Goal: Navigation & Orientation: Find specific page/section

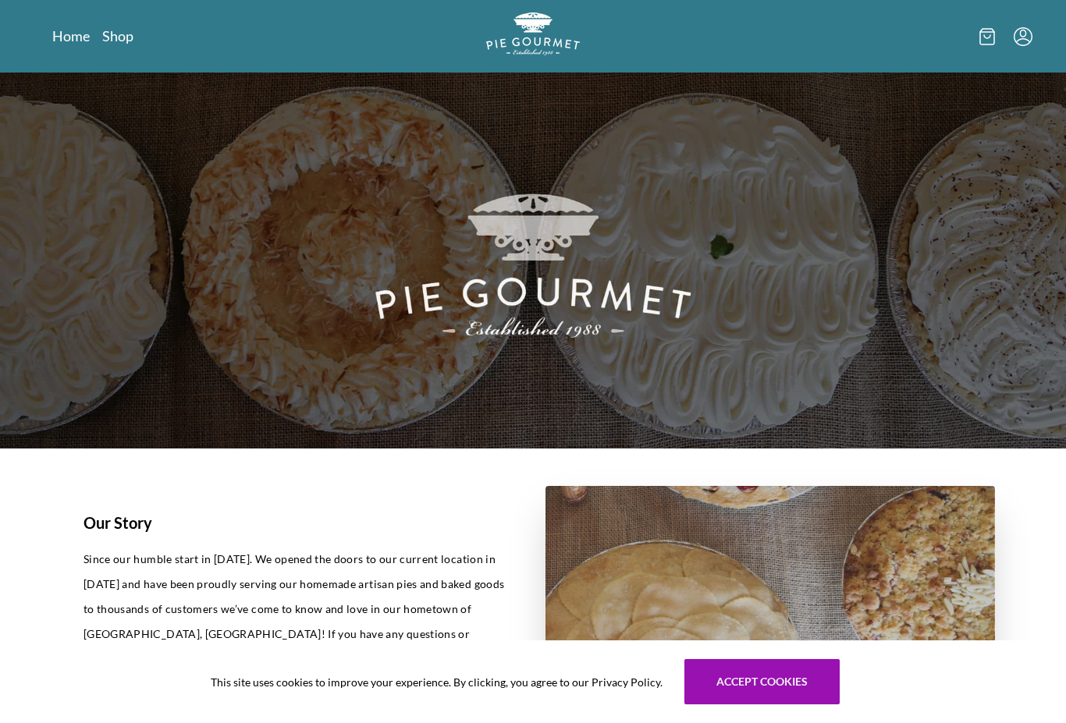
click at [106, 43] on link "Shop" at bounding box center [117, 36] width 31 height 19
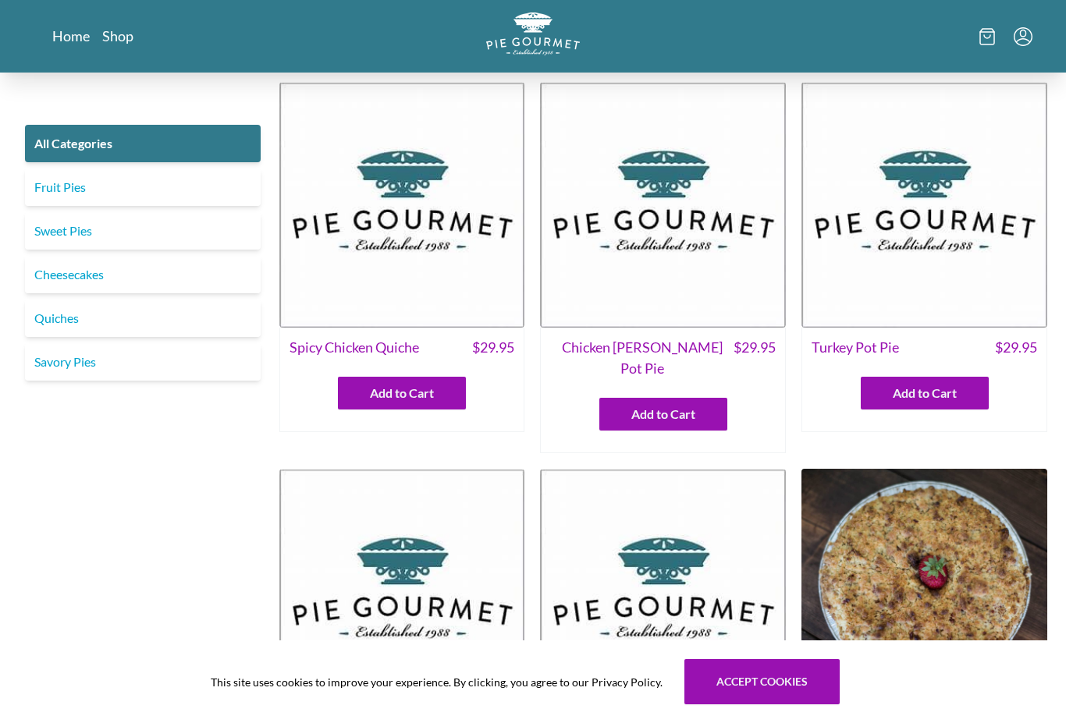
click at [61, 361] on link "Savory Pies" at bounding box center [143, 361] width 236 height 37
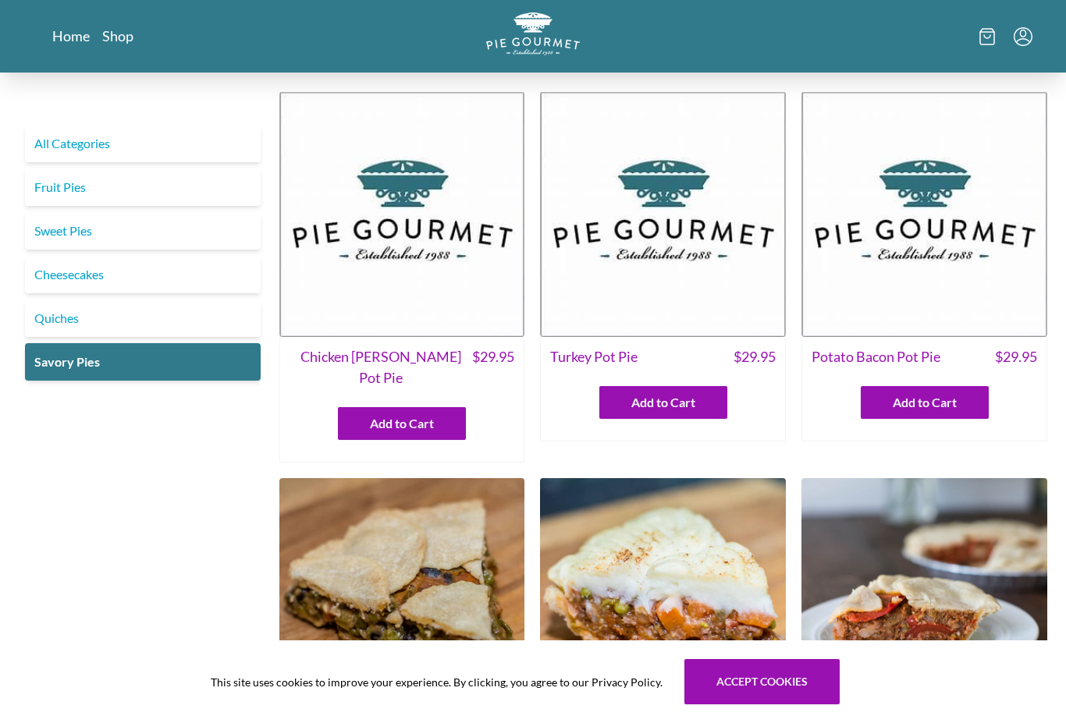
click at [44, 320] on link "Quiches" at bounding box center [143, 318] width 236 height 37
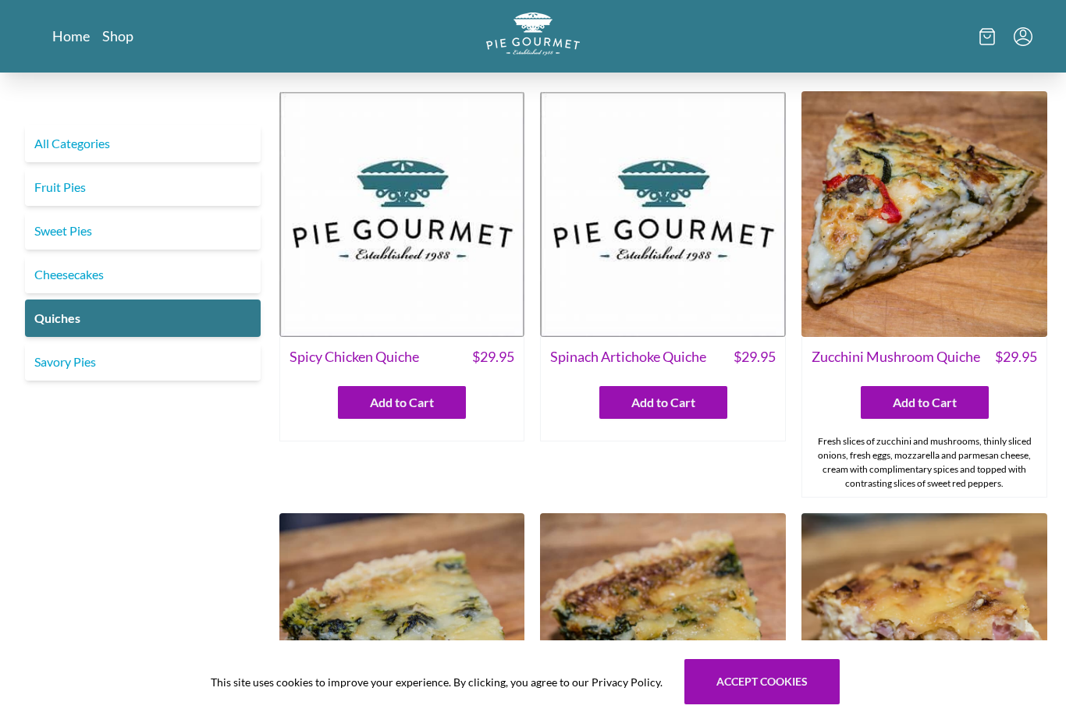
click at [62, 276] on link "Cheesecakes" at bounding box center [143, 274] width 236 height 37
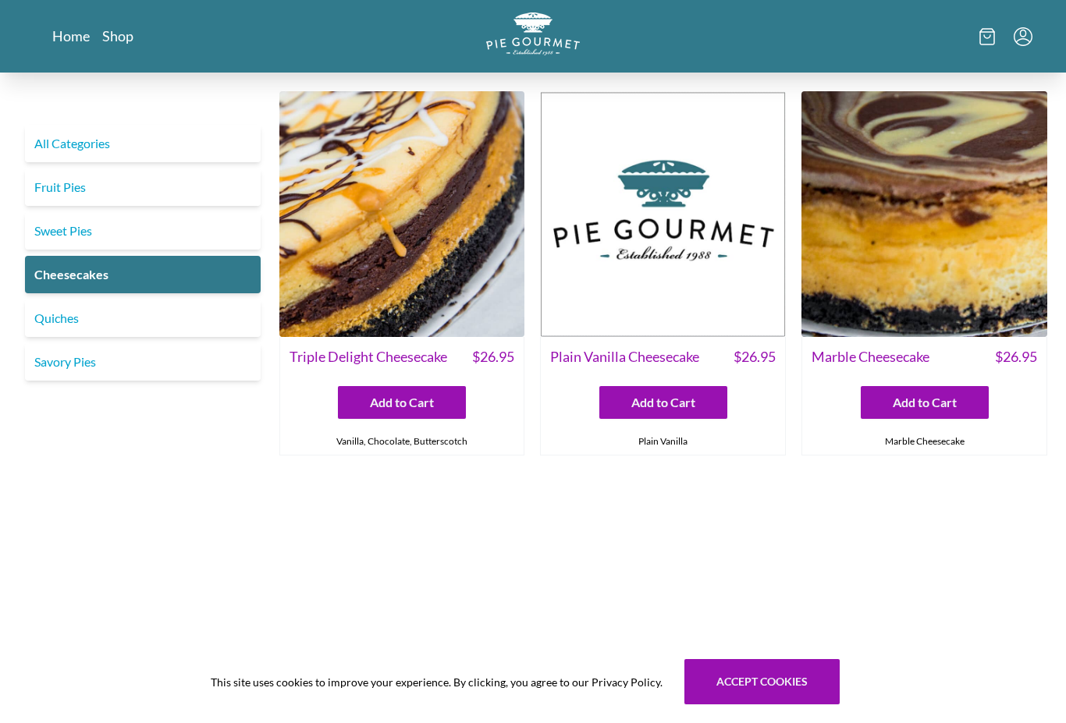
click at [48, 239] on link "Sweet Pies" at bounding box center [143, 230] width 236 height 37
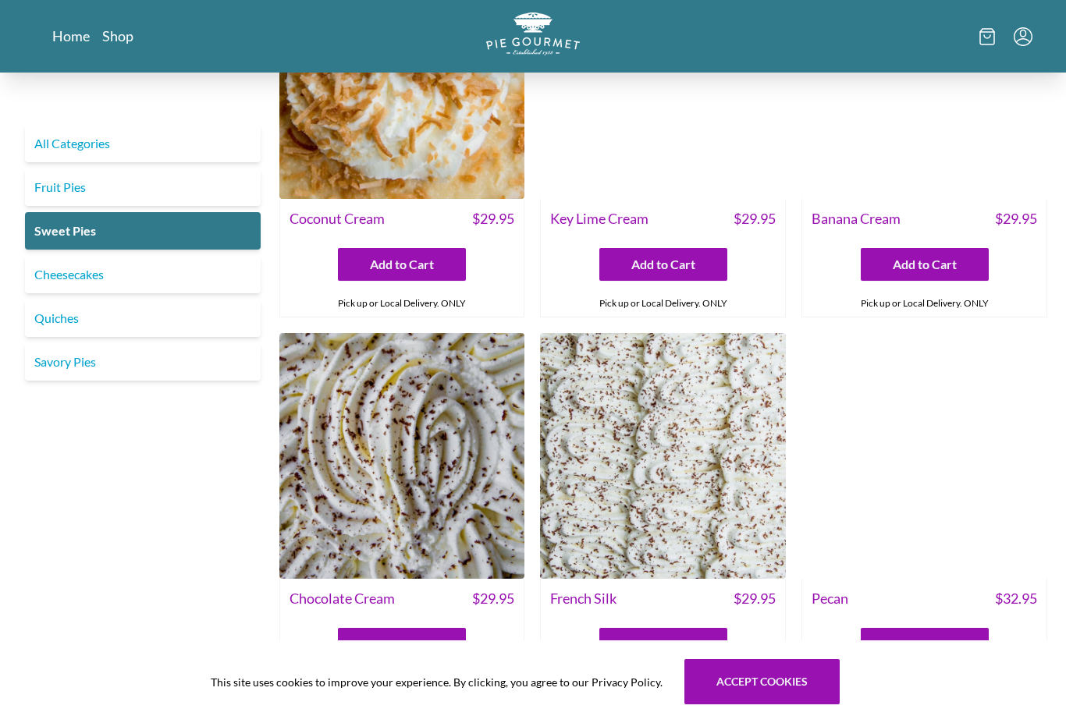
scroll to position [177, 0]
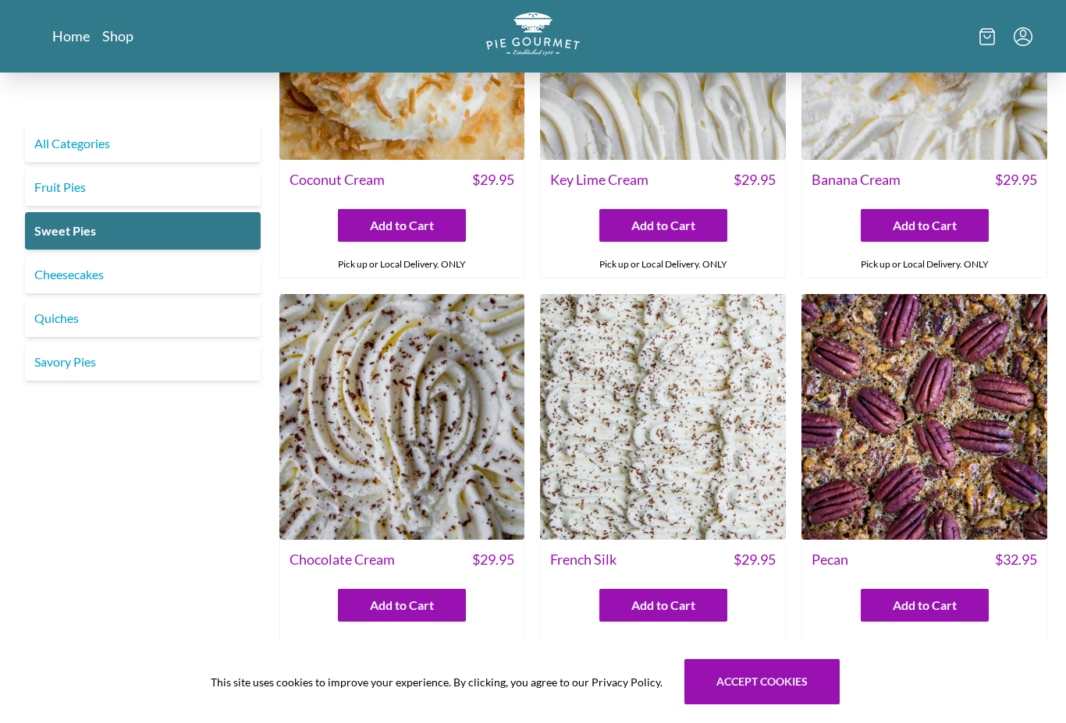
click at [58, 188] on link "Fruit Pies" at bounding box center [143, 187] width 236 height 37
